Goal: Task Accomplishment & Management: Use online tool/utility

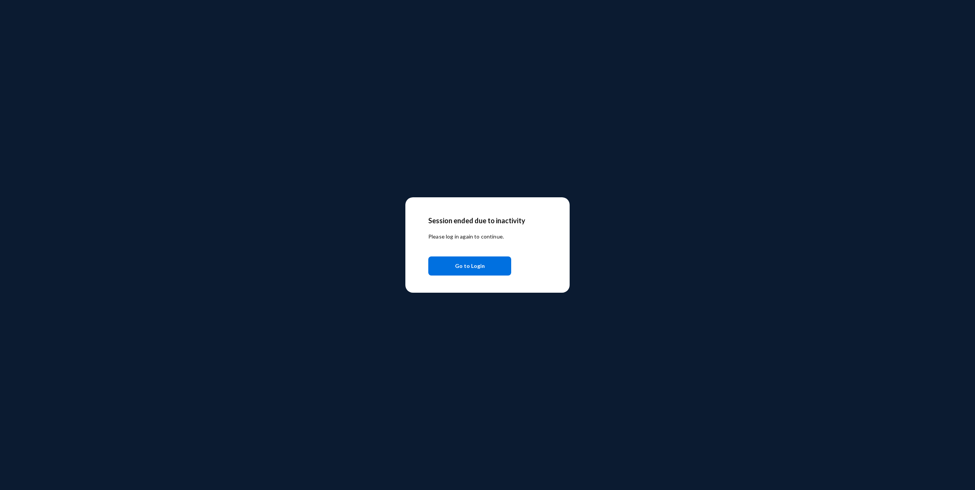
click at [237, 380] on div "Session ended due to inactivity Please log in again to continue. Go to Login" at bounding box center [487, 245] width 975 height 490
click at [702, 254] on div "Session ended due to inactivity Please log in again to continue. Go to Login" at bounding box center [487, 245] width 975 height 490
click at [459, 261] on span "Go to Login" at bounding box center [470, 266] width 30 height 14
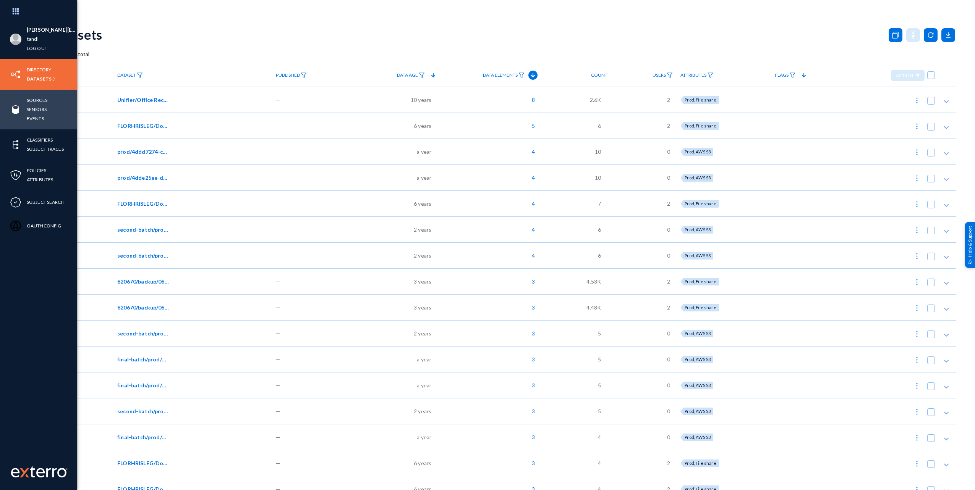
click at [44, 95] on div "Sources Sensors Events" at bounding box center [38, 110] width 77 height 40
click at [43, 96] on link "Sources" at bounding box center [37, 100] width 21 height 9
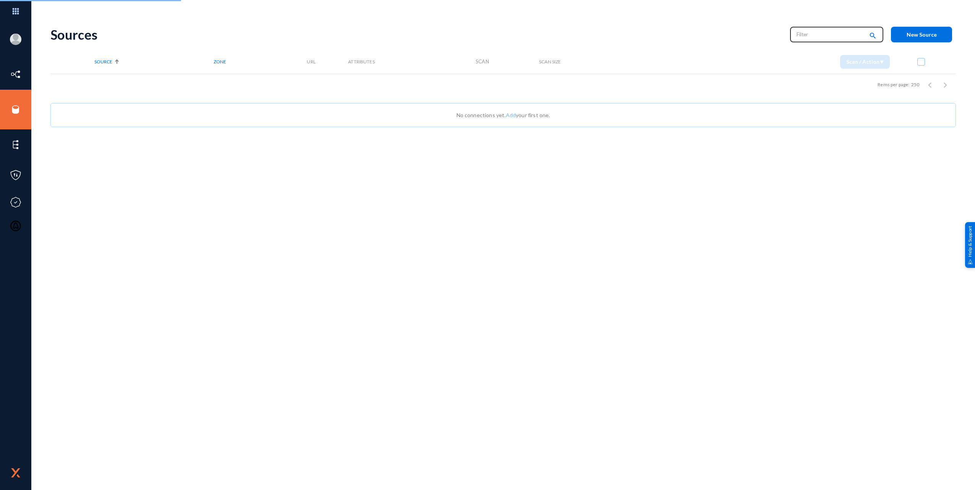
click at [822, 38] on input "text" at bounding box center [829, 34] width 67 height 11
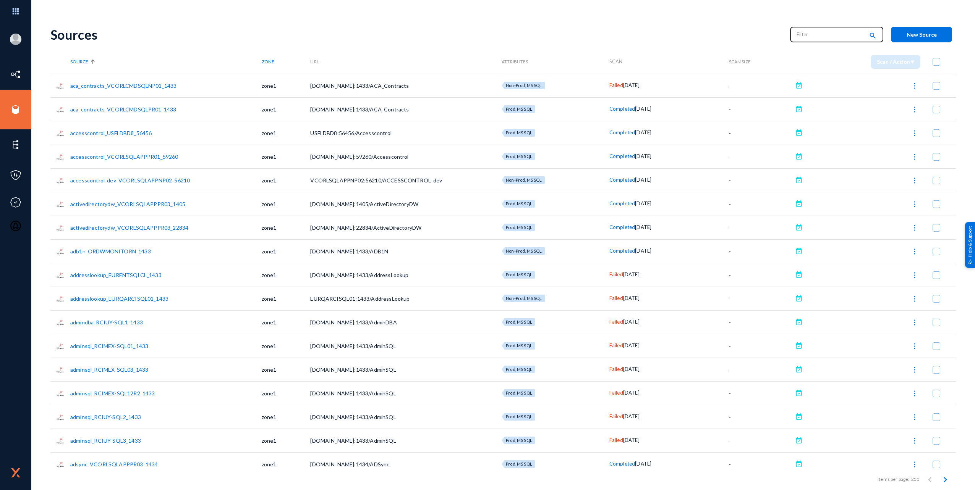
click at [796, 33] on input "text" at bounding box center [829, 34] width 67 height 11
type input "Failed"
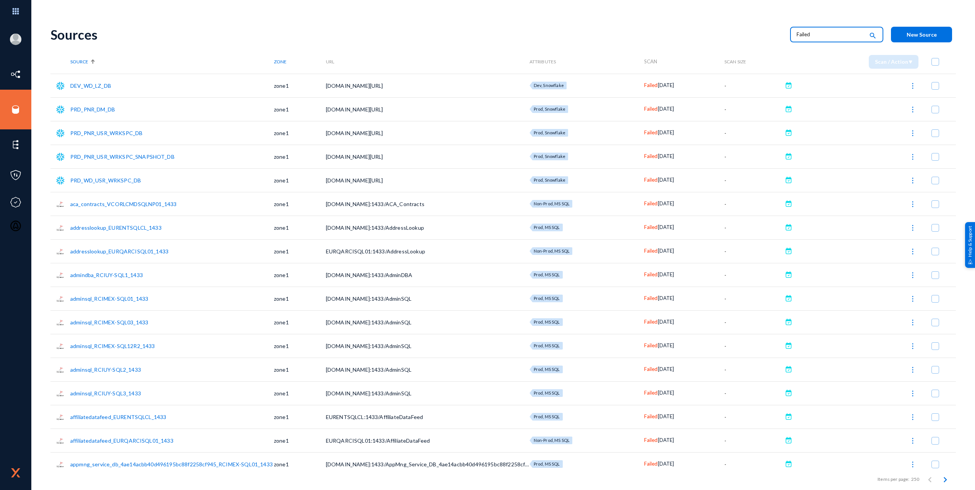
click at [644, 86] on span "Failed" at bounding box center [651, 85] width 14 height 6
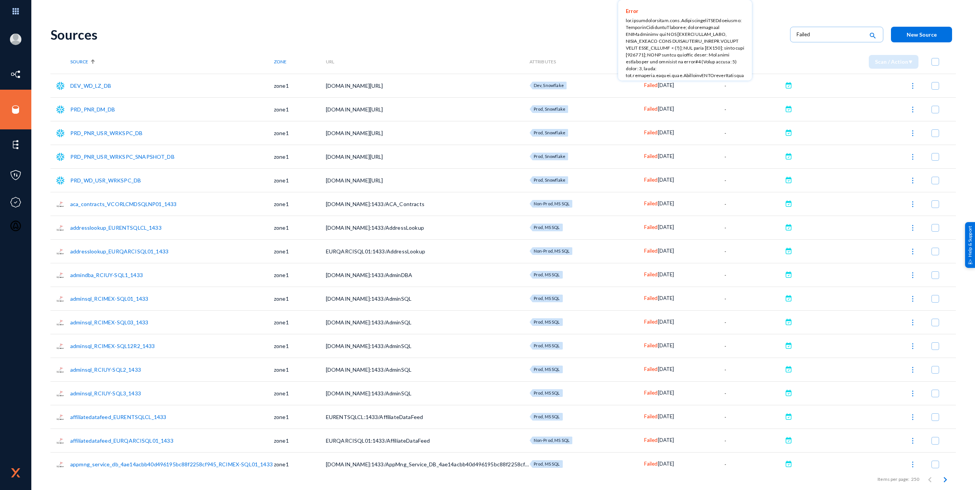
click at [557, 34] on div at bounding box center [487, 245] width 975 height 490
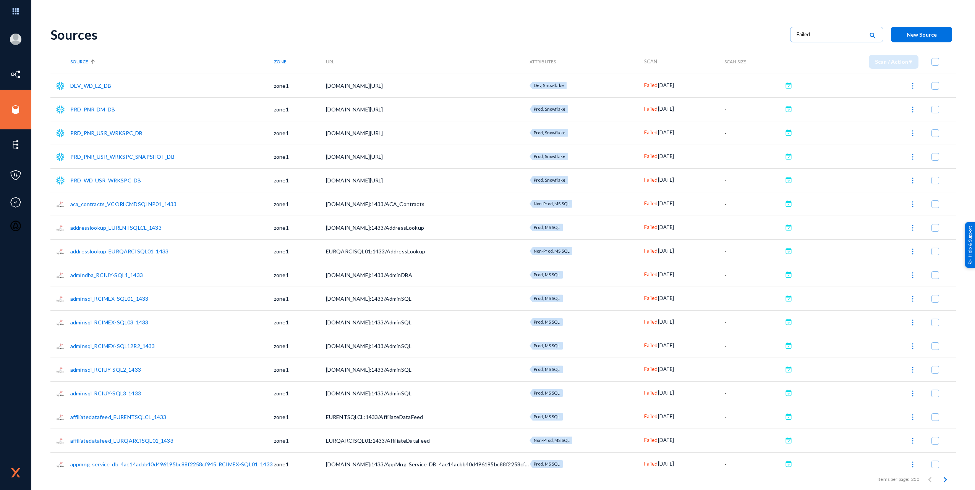
click at [644, 176] on td "Failed [DATE]" at bounding box center [684, 180] width 80 height 24
click at [644, 180] on span "Failed" at bounding box center [651, 180] width 14 height 6
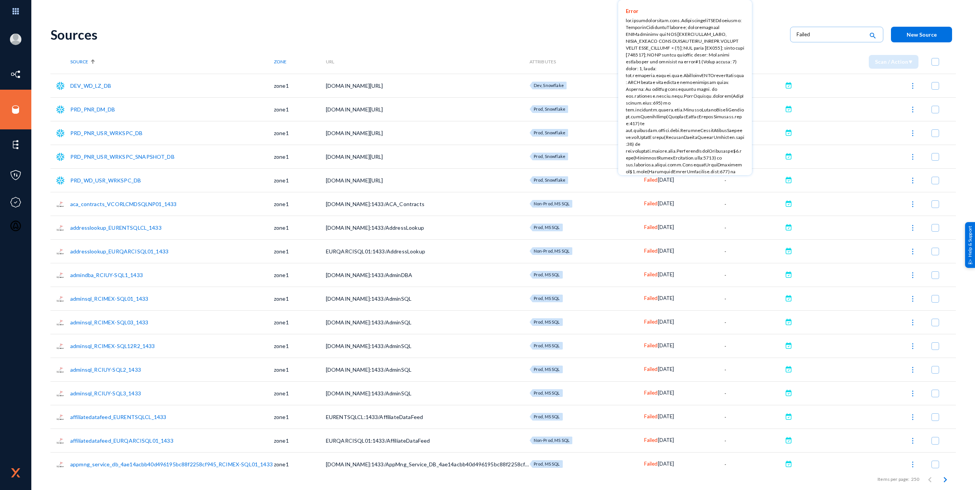
click at [575, 51] on div at bounding box center [487, 245] width 975 height 490
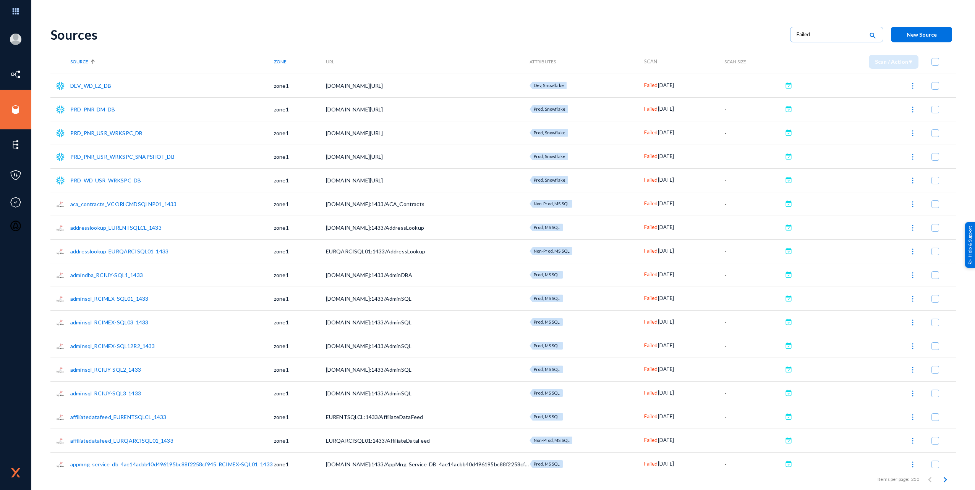
click at [644, 108] on span "Failed" at bounding box center [651, 109] width 14 height 6
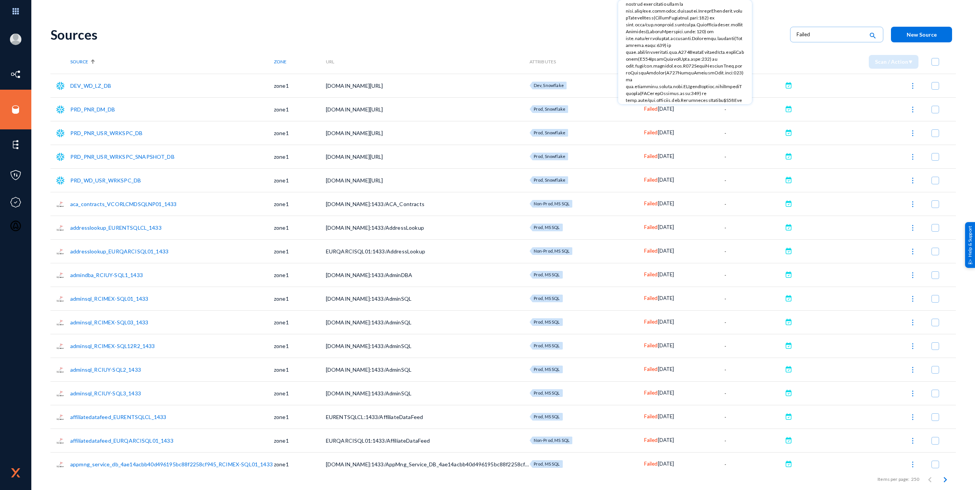
scroll to position [714, 0]
click at [577, 46] on div at bounding box center [487, 245] width 975 height 490
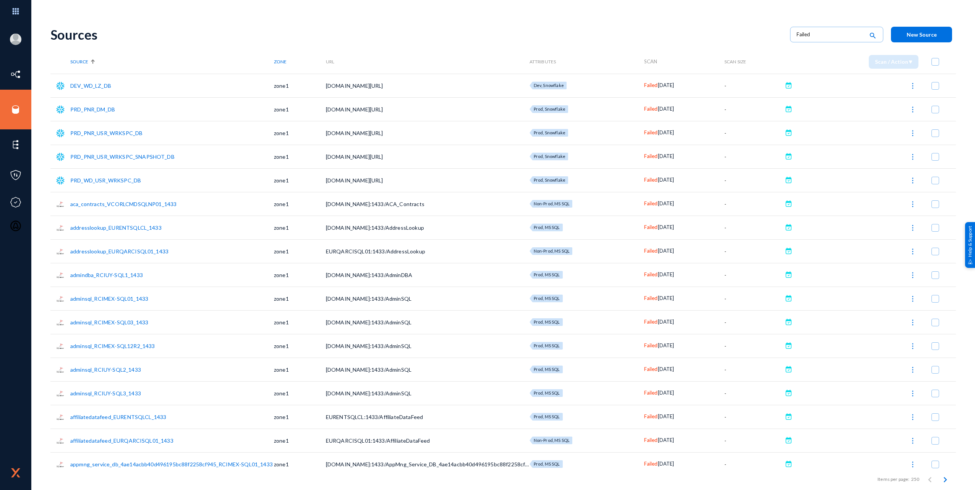
click at [644, 107] on span "Failed" at bounding box center [651, 109] width 14 height 6
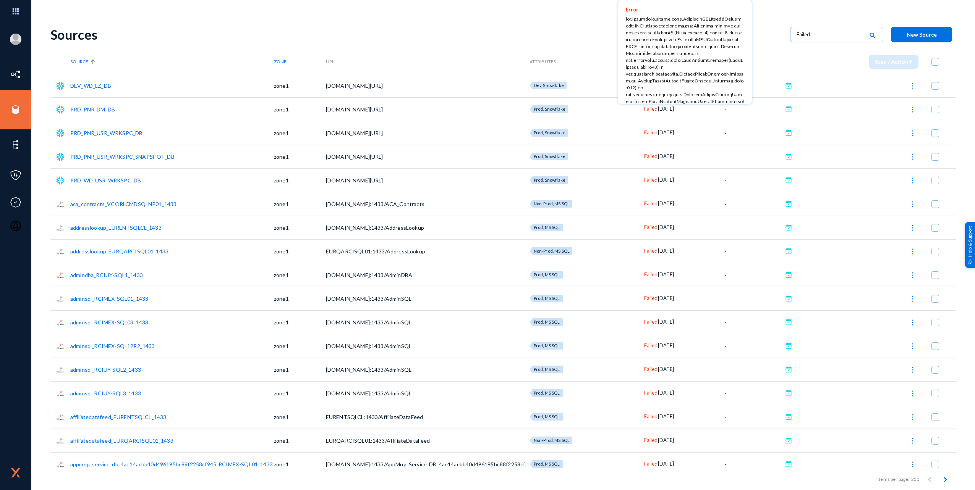
scroll to position [0, 0]
click at [624, 133] on div at bounding box center [487, 245] width 975 height 490
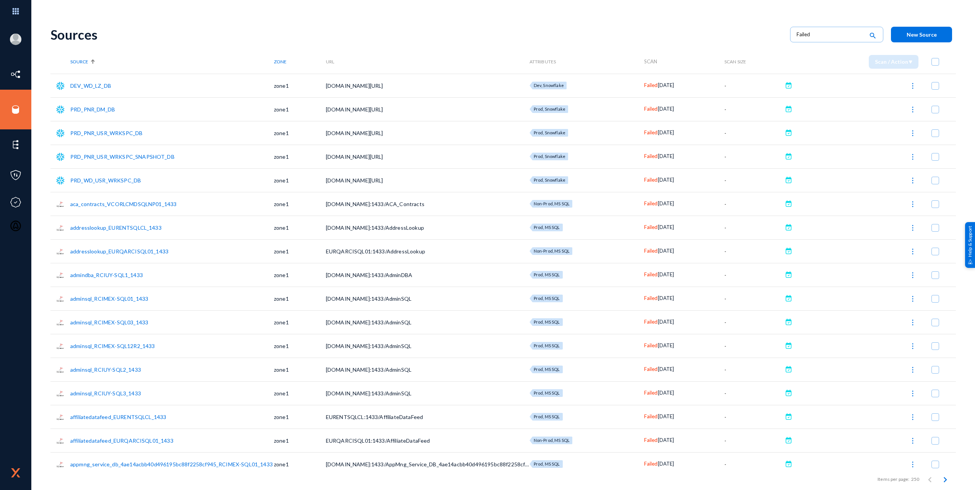
click at [644, 133] on span "Failed" at bounding box center [651, 132] width 14 height 6
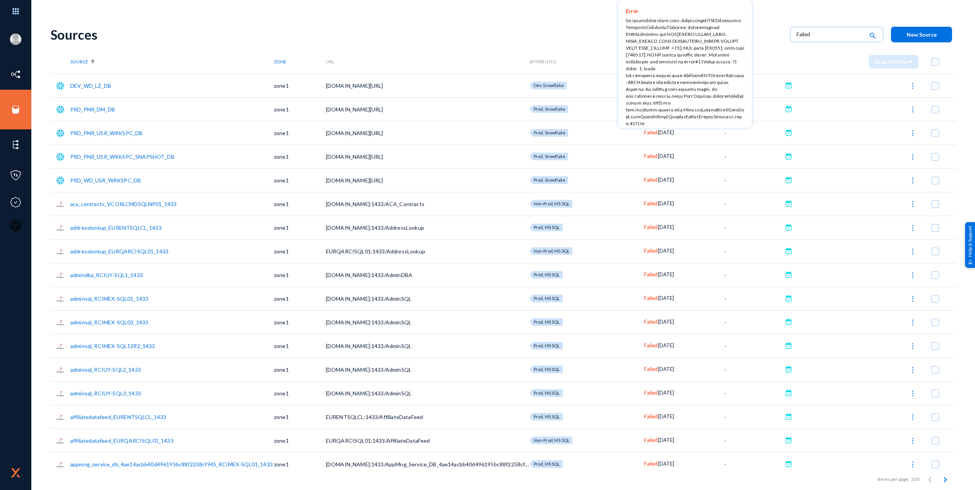
drag, startPoint x: 625, startPoint y: 133, endPoint x: 684, endPoint y: 57, distance: 96.9
click at [628, 158] on div at bounding box center [487, 245] width 975 height 490
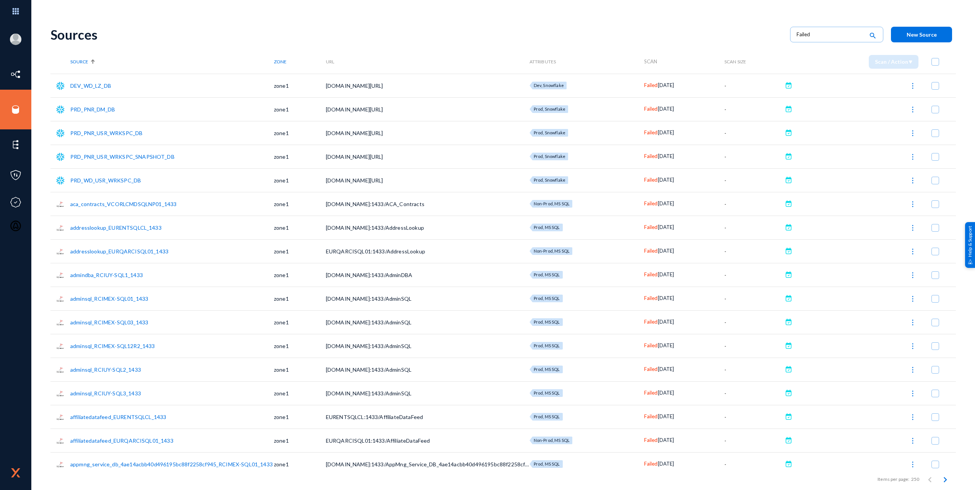
click at [644, 157] on span "Failed" at bounding box center [651, 156] width 14 height 6
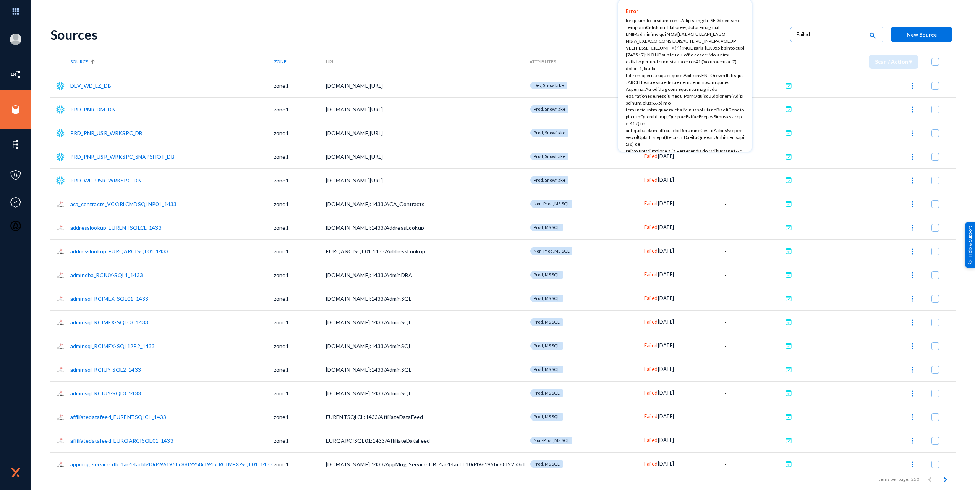
click at [927, 78] on div at bounding box center [487, 245] width 975 height 490
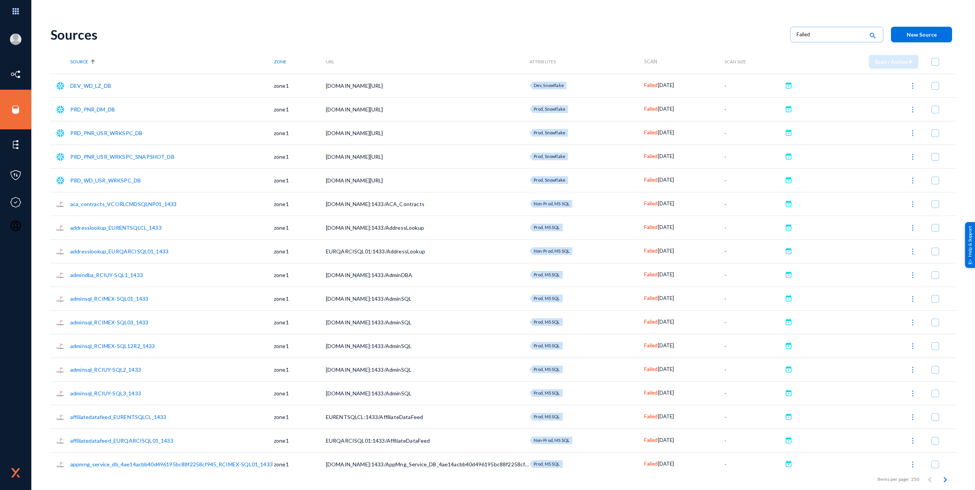
click at [910, 87] on img at bounding box center [913, 86] width 8 height 8
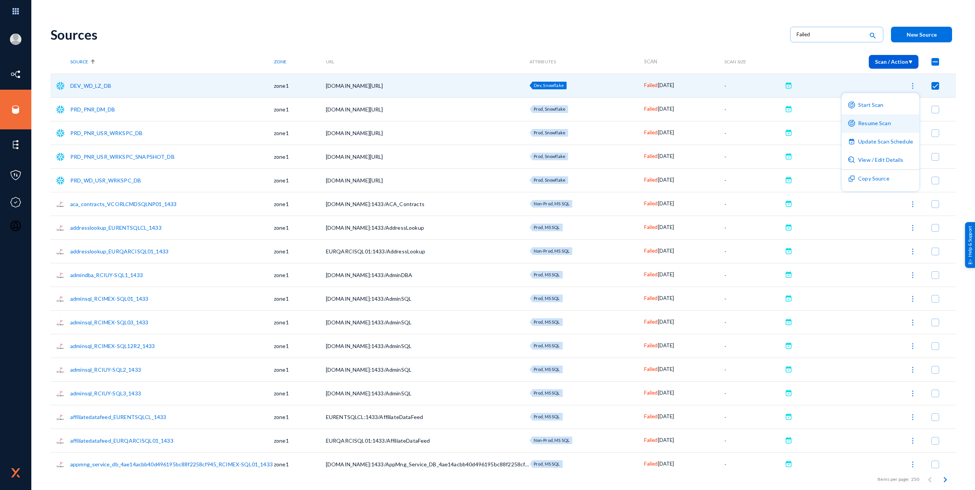
click at [885, 120] on button "Resume Scan" at bounding box center [880, 124] width 78 height 18
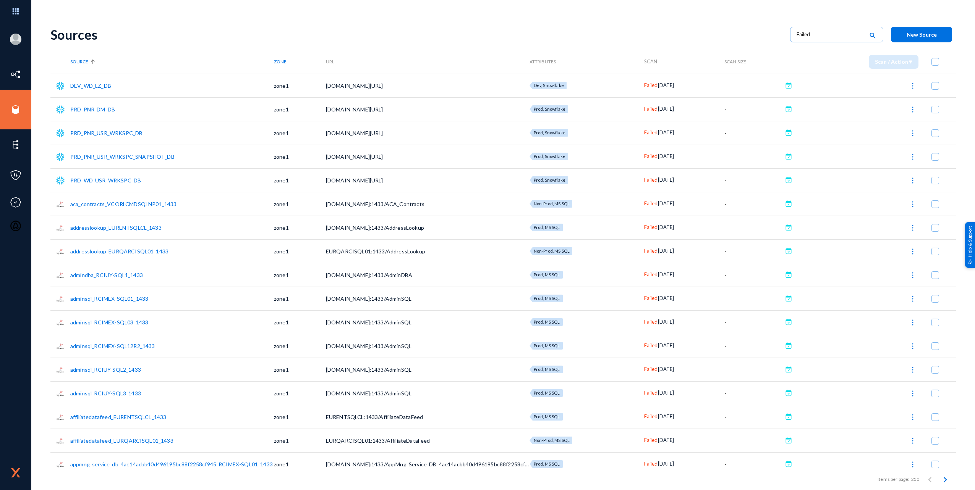
checkbox input "false"
click at [825, 31] on input "Failed" at bounding box center [829, 34] width 67 height 11
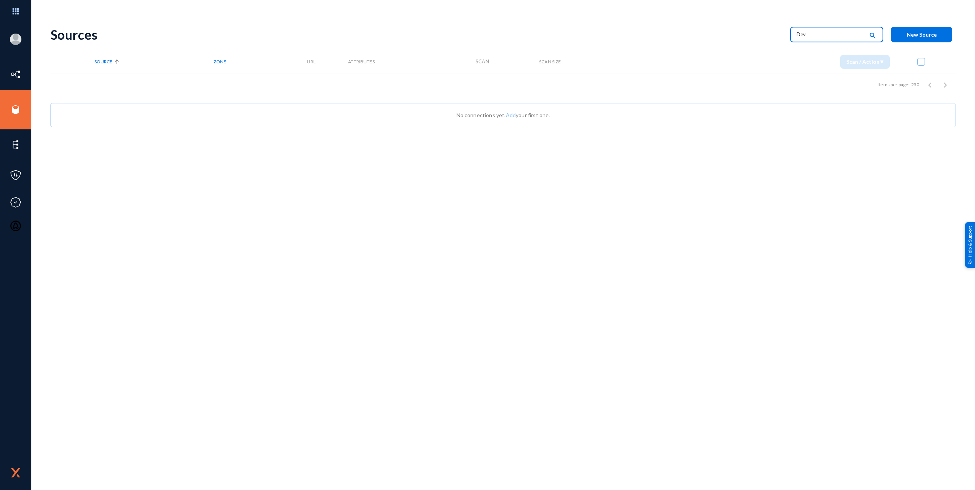
type input "Dev"
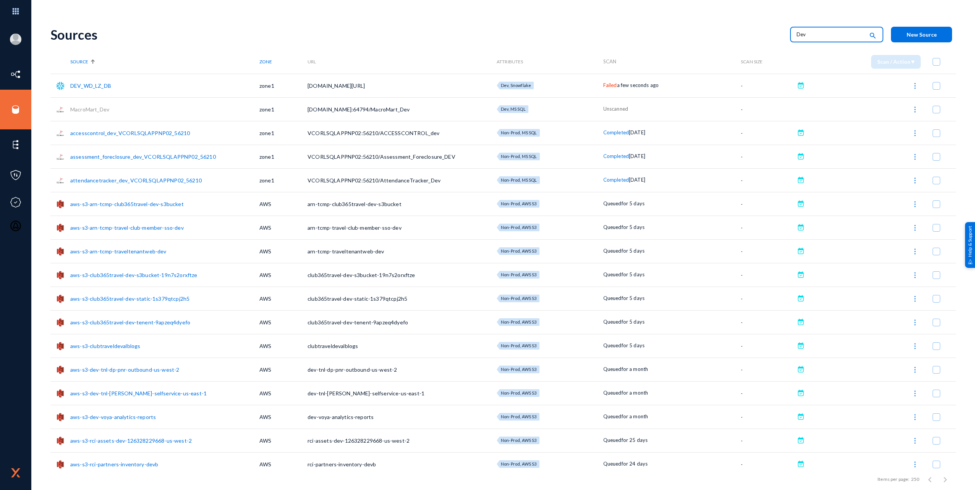
click at [608, 82] on div "Failed a few seconds ago" at bounding box center [672, 86] width 138 height 8
click at [605, 84] on span "Failed" at bounding box center [610, 85] width 14 height 6
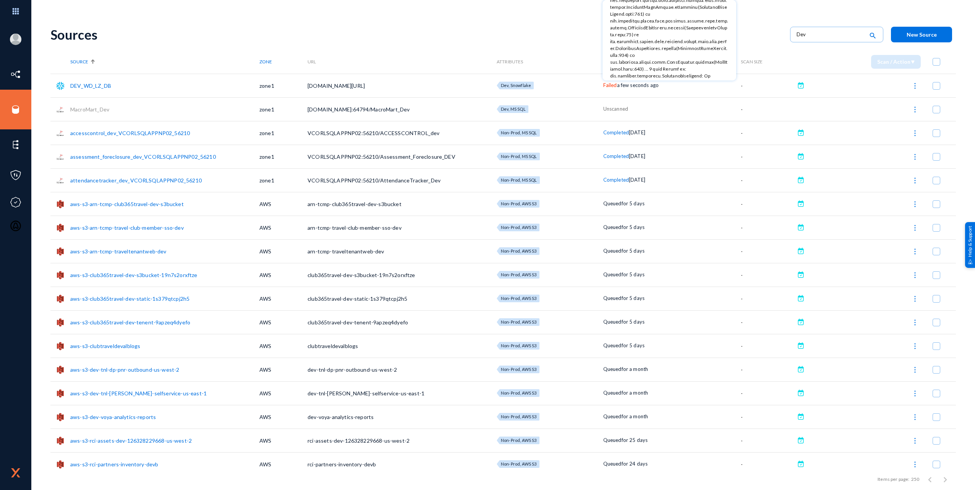
scroll to position [1549, 0]
click at [17, 112] on div at bounding box center [487, 245] width 975 height 490
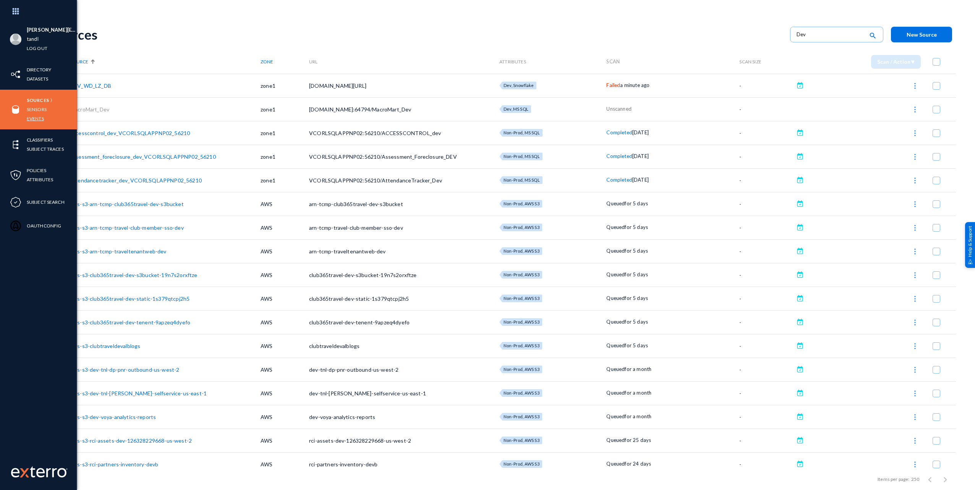
click at [37, 120] on link "Events" at bounding box center [35, 118] width 17 height 9
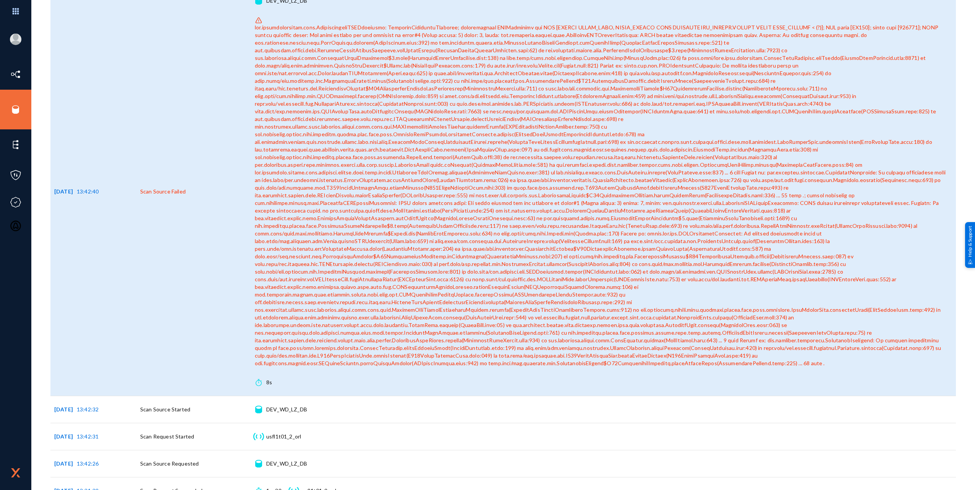
scroll to position [115, 0]
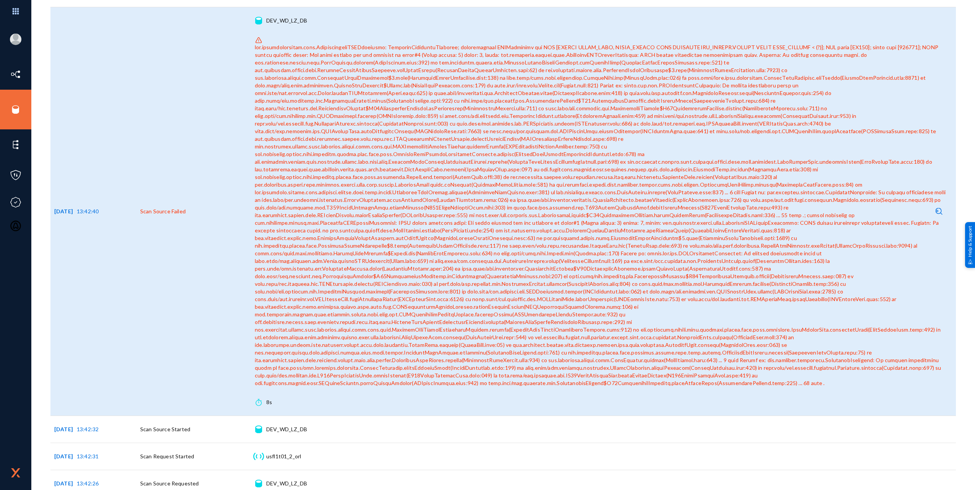
click at [777, 362] on div at bounding box center [600, 216] width 691 height 344
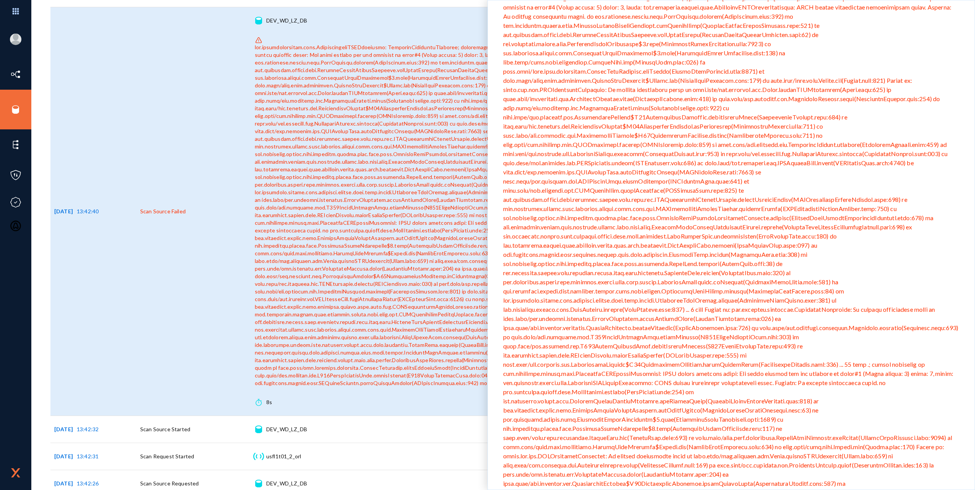
scroll to position [0, 0]
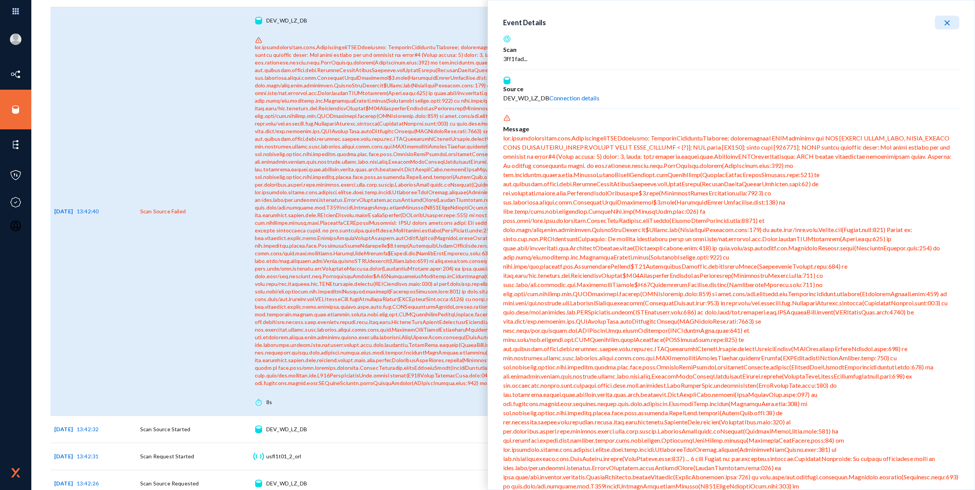
drag, startPoint x: 850, startPoint y: 137, endPoint x: 696, endPoint y: 149, distance: 154.4
drag, startPoint x: 696, startPoint y: 149, endPoint x: 766, endPoint y: 147, distance: 69.9
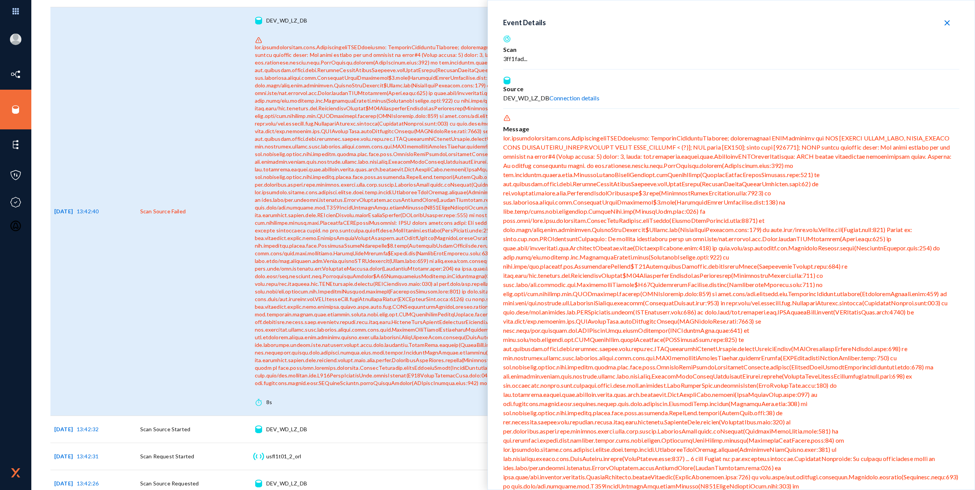
drag, startPoint x: 820, startPoint y: 147, endPoint x: 866, endPoint y: 146, distance: 46.6
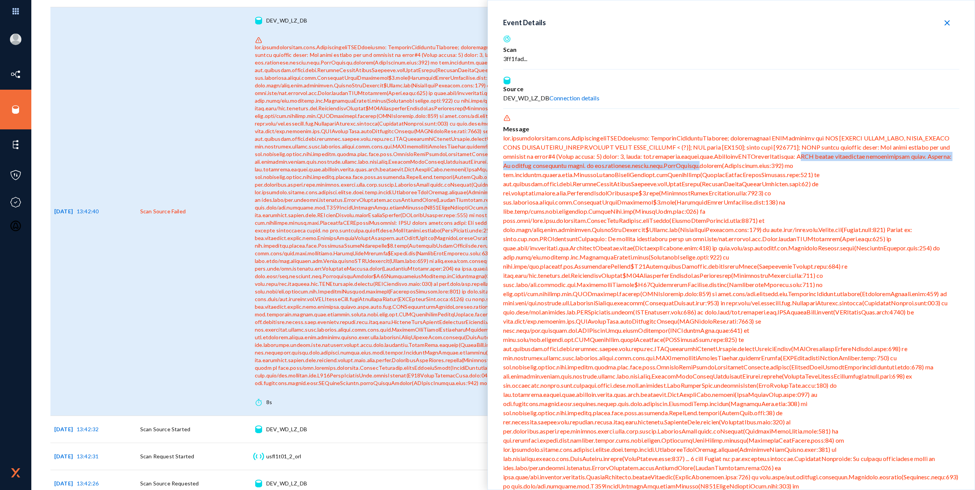
drag, startPoint x: 822, startPoint y: 154, endPoint x: 687, endPoint y: 164, distance: 135.6
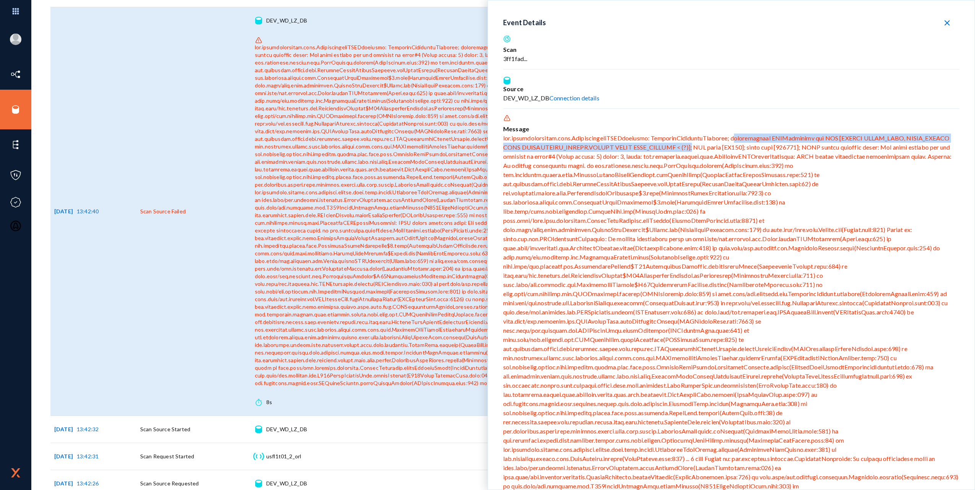
drag, startPoint x: 766, startPoint y: 138, endPoint x: 697, endPoint y: 149, distance: 70.3
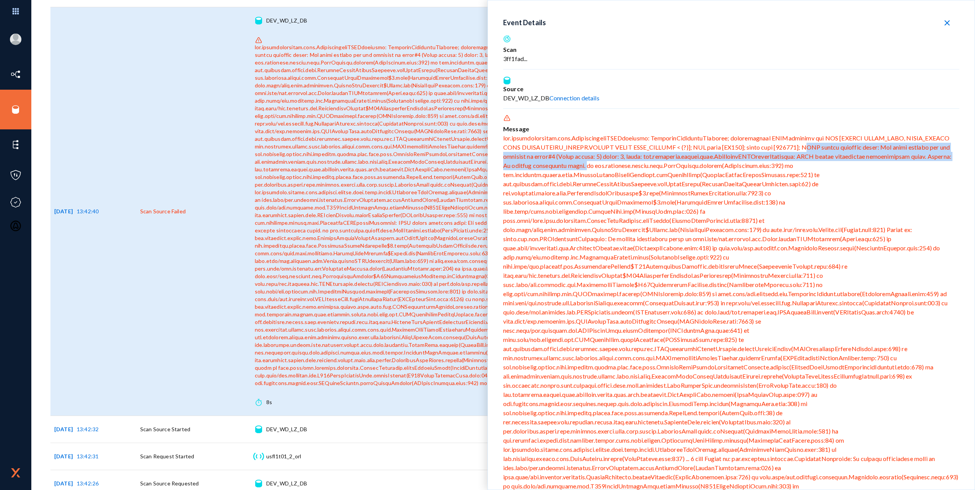
drag, startPoint x: 820, startPoint y: 147, endPoint x: 605, endPoint y: 165, distance: 215.8
copy div "JDBC driver internal error: [PERSON_NAME] reached for the download of chunk#0 (…"
click at [942, 24] on mat-icon "close" at bounding box center [946, 22] width 9 height 9
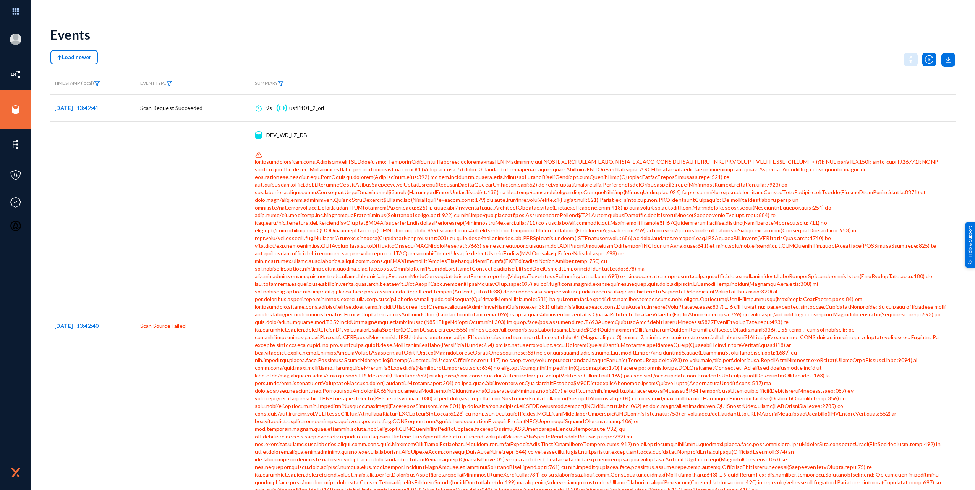
click at [283, 29] on div "Events" at bounding box center [502, 34] width 905 height 31
click at [76, 55] on span "Load newer" at bounding box center [74, 57] width 34 height 6
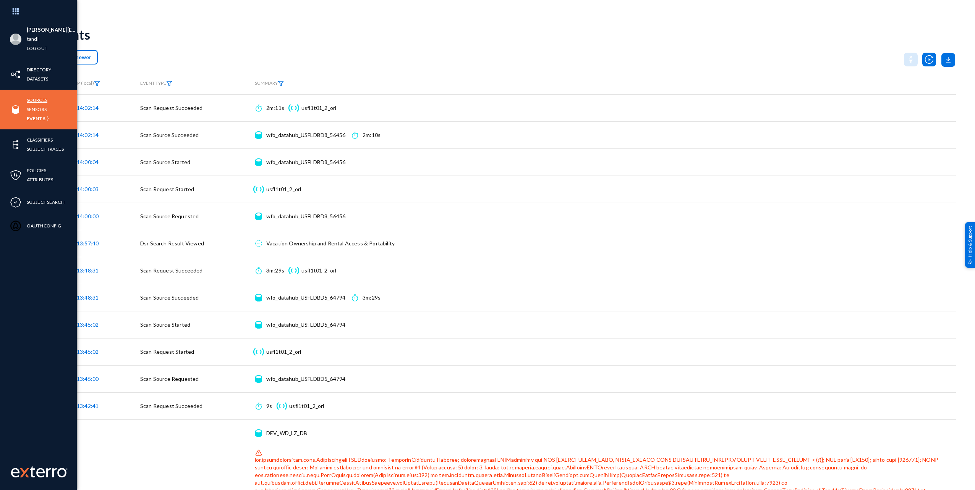
click at [37, 100] on link "Sources" at bounding box center [37, 100] width 21 height 9
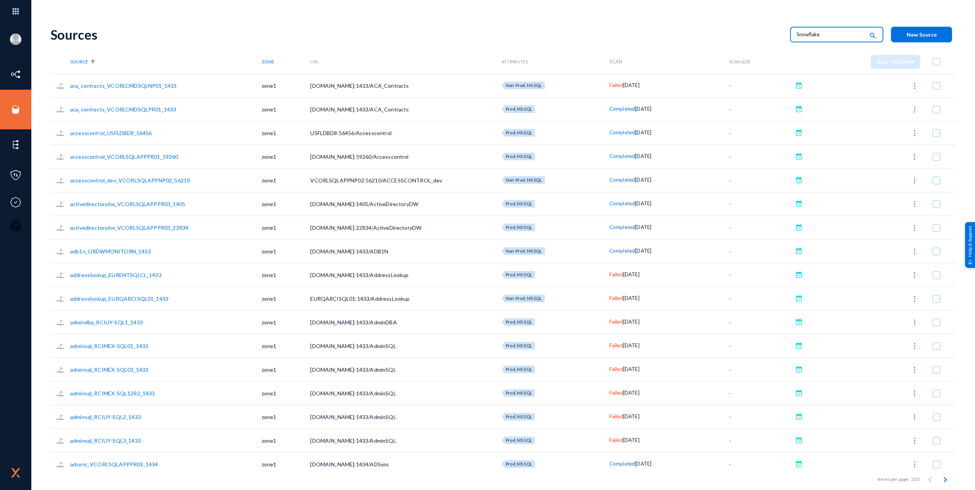
type input "Snowflake"
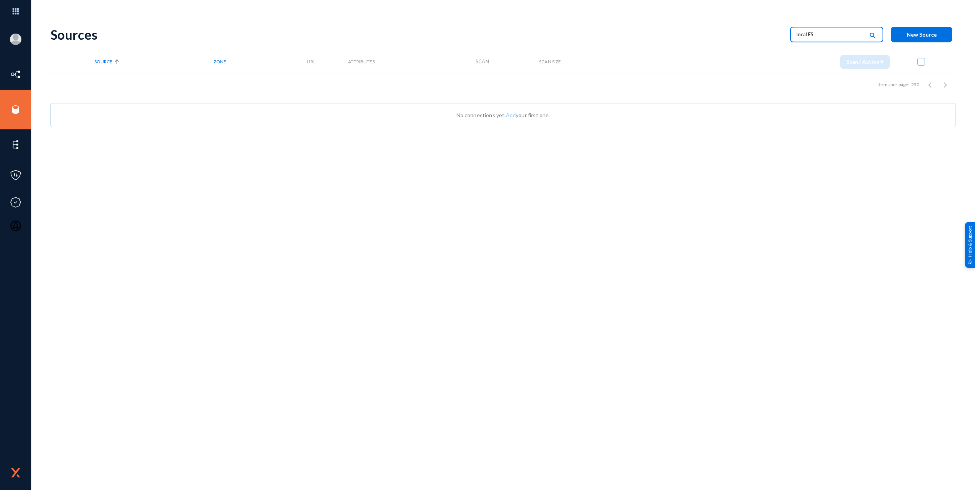
type input "local FS"
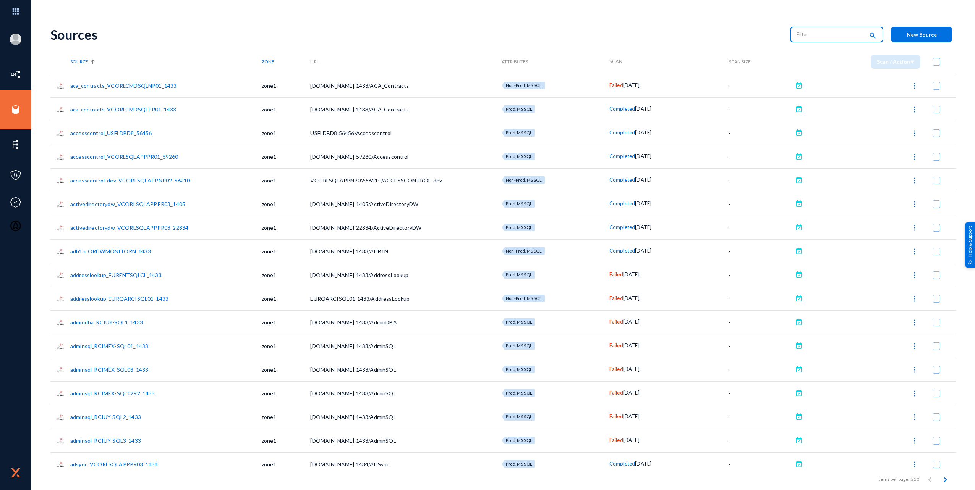
click at [80, 61] on span "Source" at bounding box center [79, 62] width 18 height 6
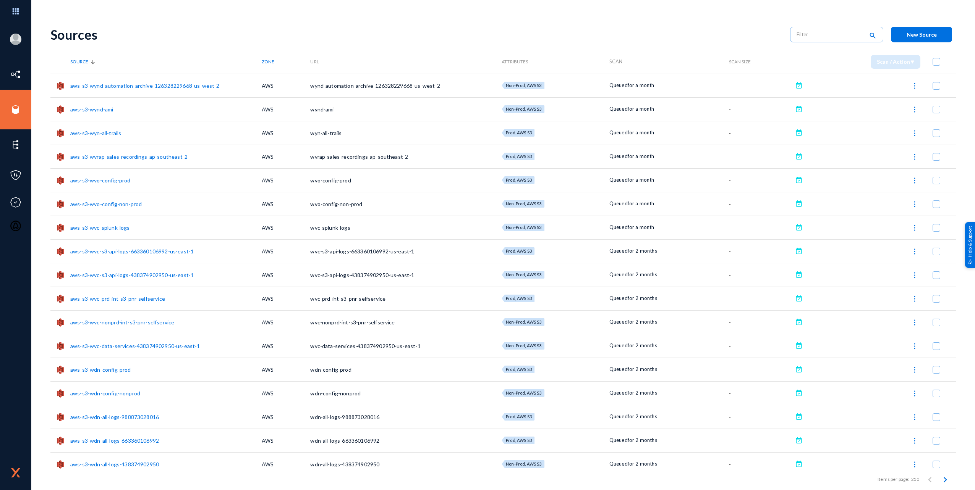
click at [80, 61] on span "Source" at bounding box center [79, 62] width 18 height 6
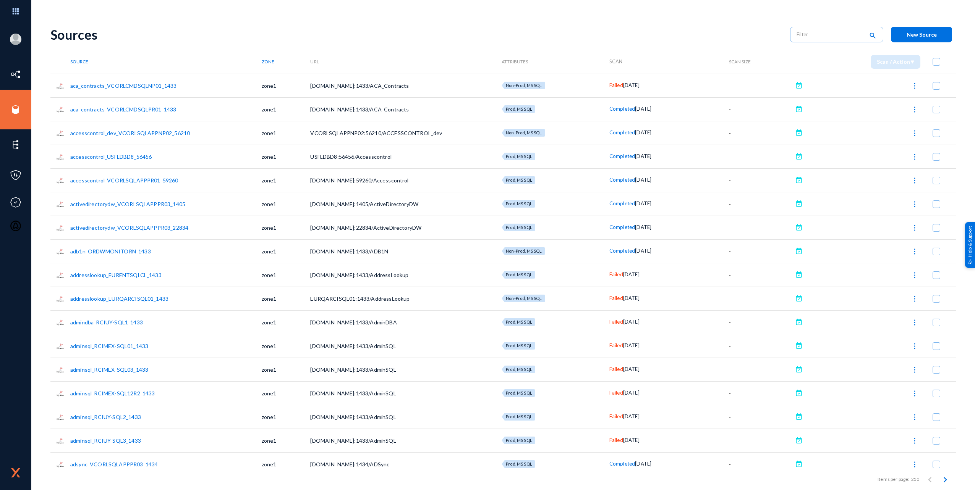
click at [80, 61] on span "Source" at bounding box center [79, 62] width 18 height 6
click at [812, 33] on input "text" at bounding box center [829, 34] width 67 height 11
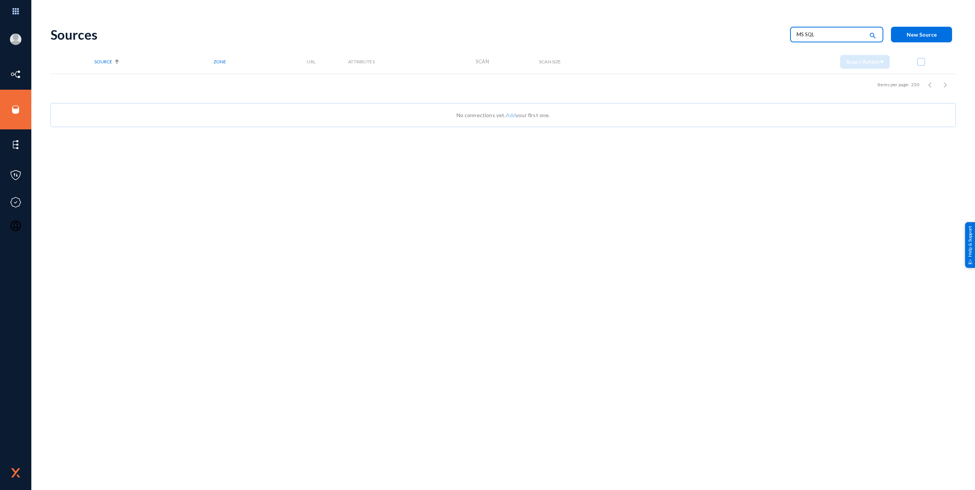
type input "MS SQL"
click at [820, 34] on input "MS SQL" at bounding box center [829, 34] width 67 height 11
click at [820, 33] on input "MS SQL" at bounding box center [829, 34] width 67 height 11
click at [821, 32] on input "MS SQL" at bounding box center [829, 34] width 67 height 11
click at [805, 35] on input "MS SQL" at bounding box center [829, 34] width 67 height 11
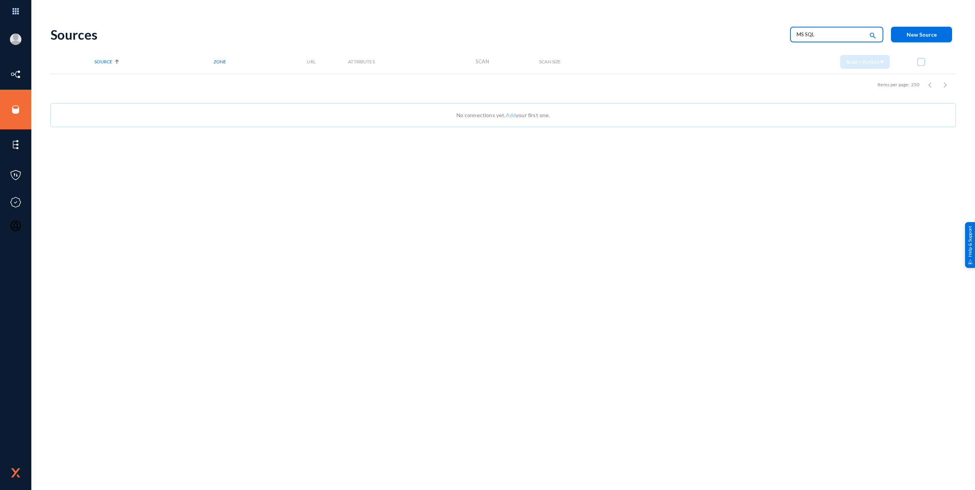
click at [805, 35] on input "MS SQL" at bounding box center [829, 34] width 67 height 11
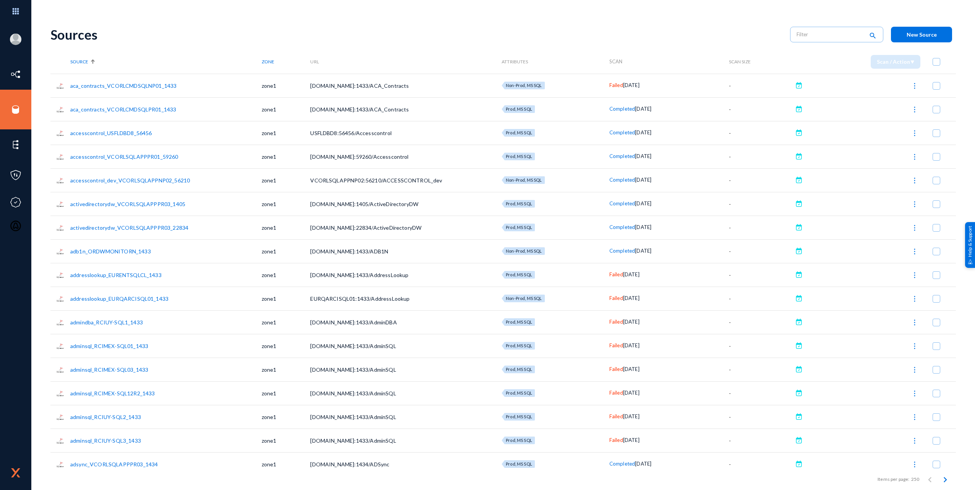
click at [301, 34] on div "Sources" at bounding box center [416, 35] width 732 height 16
click at [392, 30] on div "Sources" at bounding box center [416, 35] width 732 height 16
click at [237, 31] on div "Sources" at bounding box center [416, 35] width 732 height 16
drag, startPoint x: 673, startPoint y: 42, endPoint x: 720, endPoint y: 47, distance: 47.7
click at [673, 42] on div "Sources" at bounding box center [416, 35] width 732 height 16
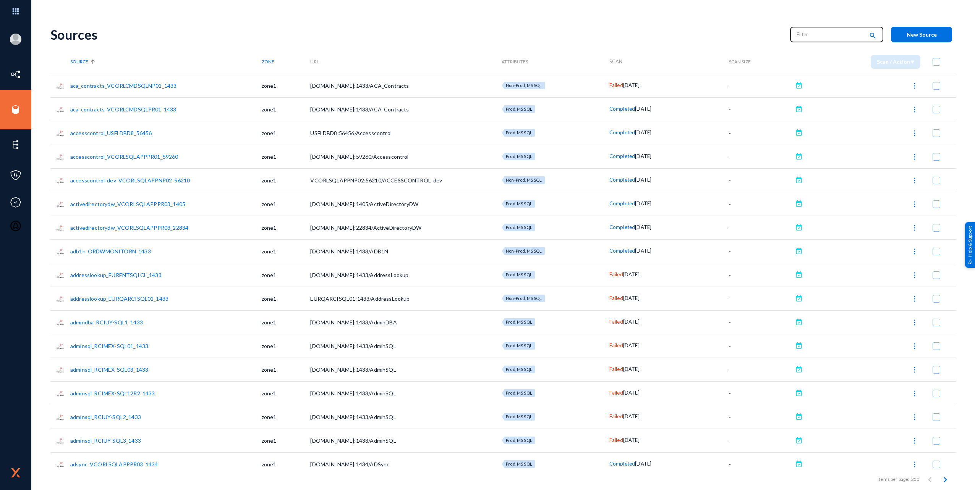
drag, startPoint x: 811, startPoint y: 32, endPoint x: 807, endPoint y: 32, distance: 3.8
click at [809, 32] on input "text" at bounding box center [829, 34] width 67 height 11
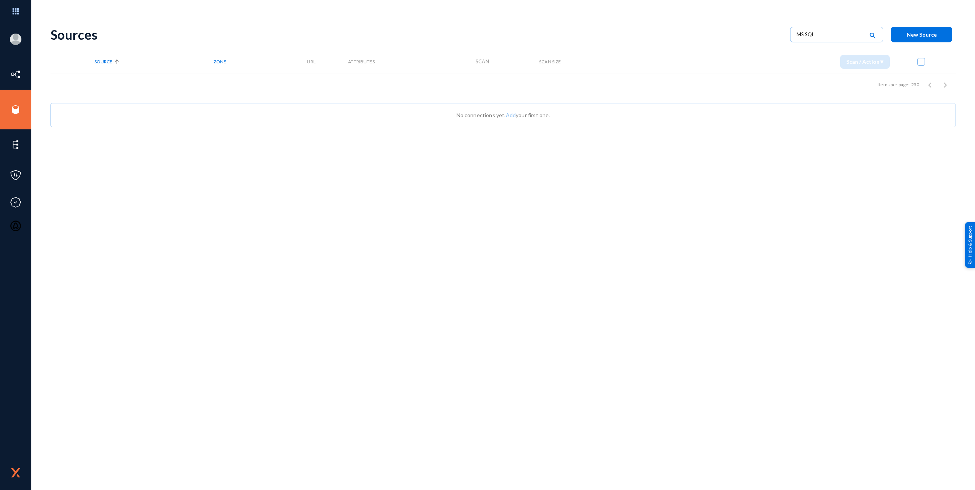
click at [746, 311] on div "Sources MS SQL search New Source Source Zone URL Attributes Scan Scan Size Scan…" at bounding box center [502, 254] width 905 height 471
click at [811, 36] on input "MS SQL" at bounding box center [829, 34] width 67 height 11
click at [828, 35] on input "Snowflake" at bounding box center [829, 34] width 67 height 11
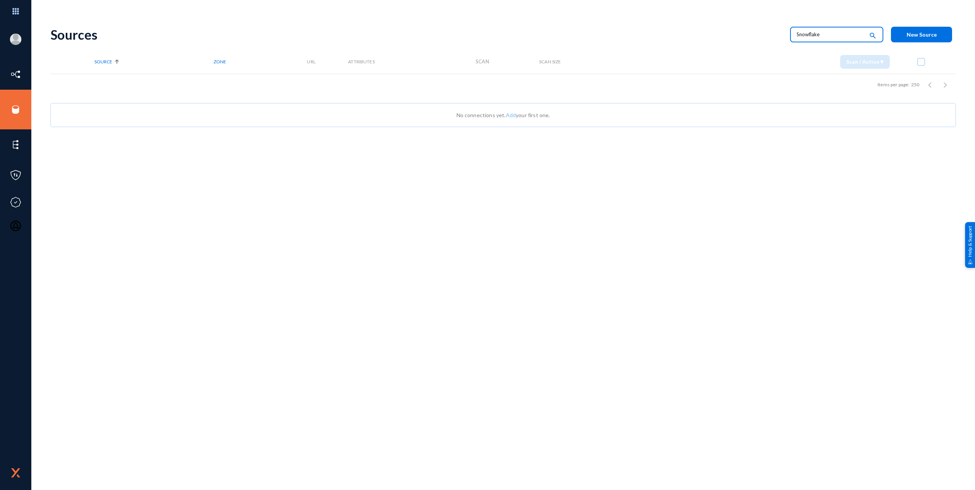
click at [828, 35] on input "Snowflake" at bounding box center [829, 34] width 67 height 11
type input "Failed"
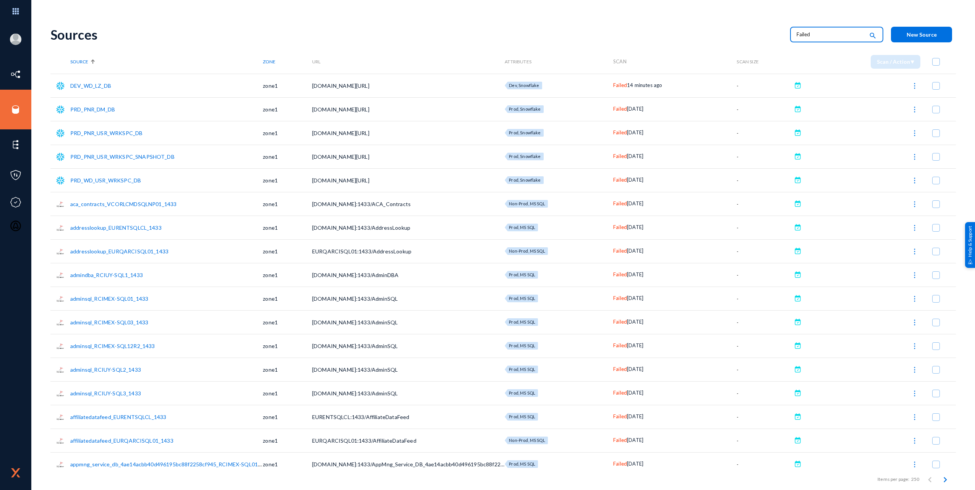
click at [801, 33] on input "Failed" at bounding box center [829, 34] width 67 height 11
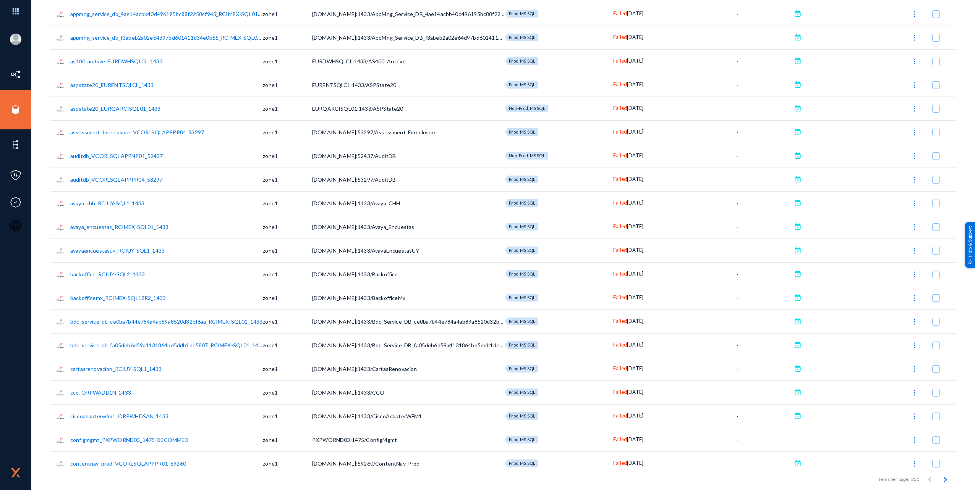
scroll to position [458, 0]
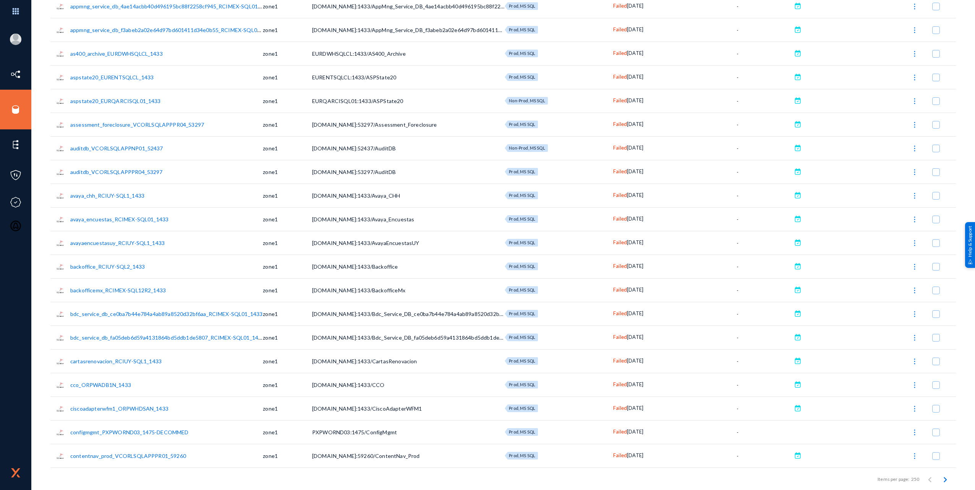
click at [622, 150] on span "Failed" at bounding box center [620, 148] width 14 height 6
click at [576, 150] on div at bounding box center [487, 245] width 975 height 490
click at [619, 102] on span "Failed" at bounding box center [620, 100] width 14 height 6
click at [656, 120] on div at bounding box center [487, 245] width 975 height 490
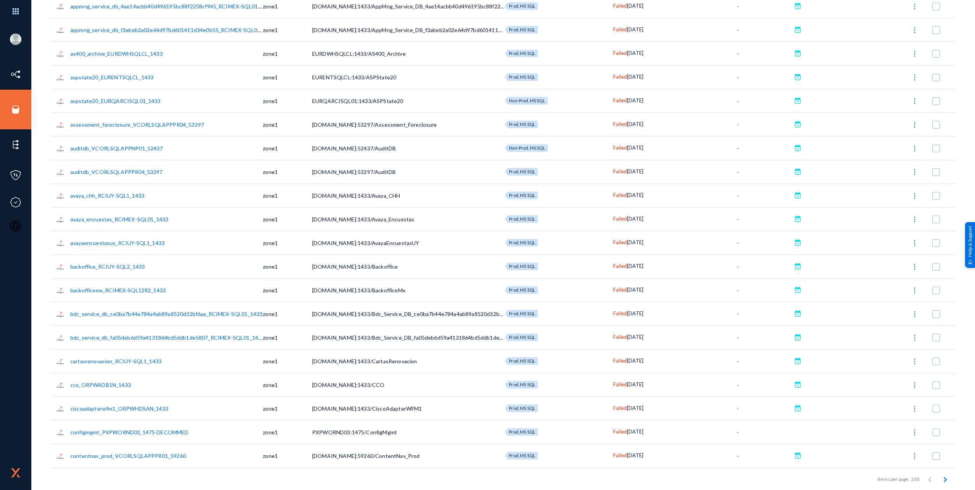
click at [618, 284] on td "Failed 6 days ago" at bounding box center [674, 290] width 123 height 24
click at [615, 291] on span "Failed" at bounding box center [620, 290] width 14 height 6
click at [591, 288] on div at bounding box center [487, 245] width 975 height 490
